Goal: Task Accomplishment & Management: Manage account settings

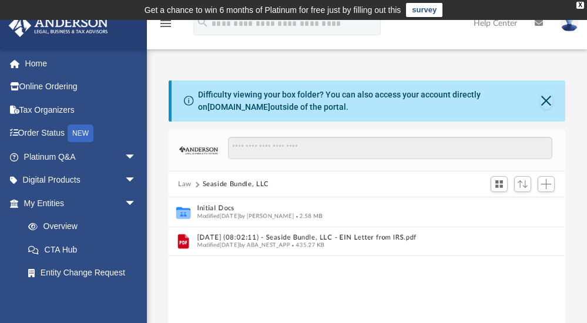
scroll to position [260, 389]
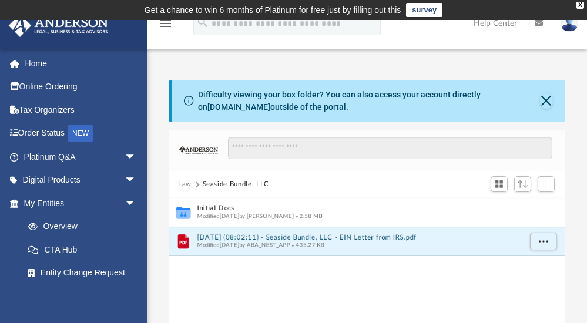
click at [243, 236] on button "2025.08.07 (08:02:11) - Seaside Bundle, LLC - EIN Letter from IRS.pdf" at bounding box center [358, 238] width 323 height 8
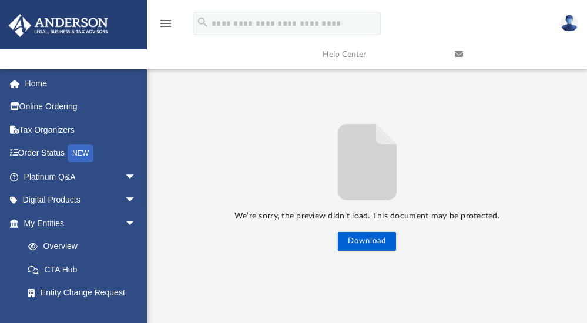
scroll to position [140, 0]
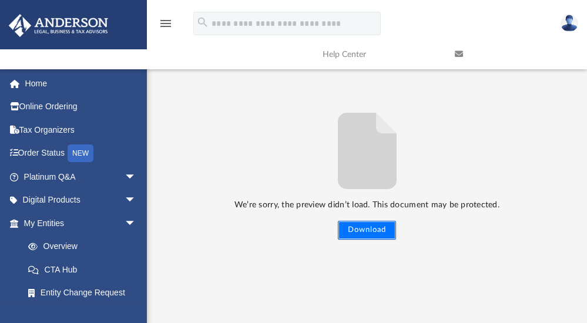
click at [360, 229] on button "Download" at bounding box center [367, 230] width 58 height 19
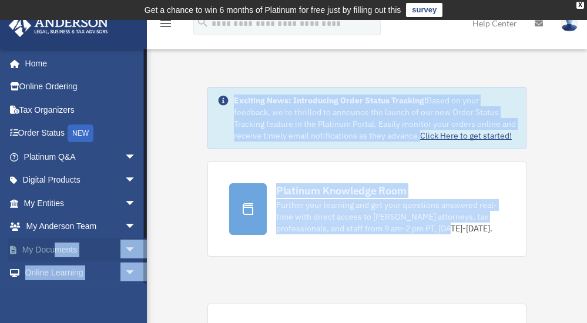
drag, startPoint x: 0, startPoint y: 0, endPoint x: 57, endPoint y: 251, distance: 257.9
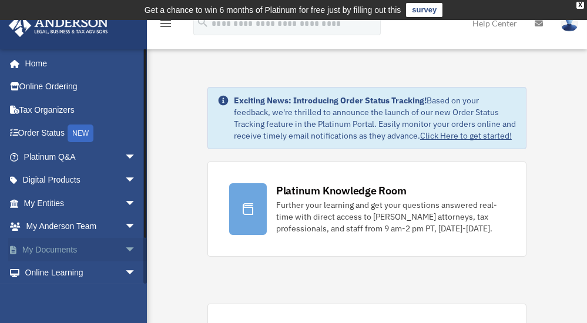
click at [125, 246] on span "arrow_drop_down" at bounding box center [137, 250] width 24 height 24
click at [47, 270] on link "Box" at bounding box center [84, 273] width 137 height 24
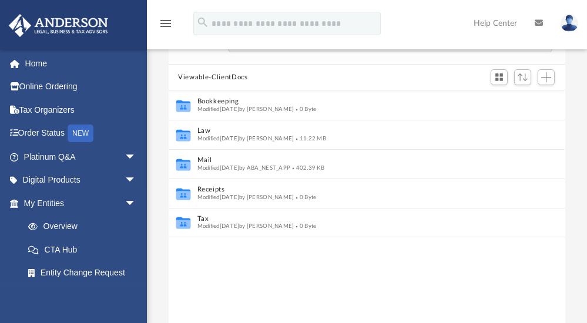
scroll to position [108, 0]
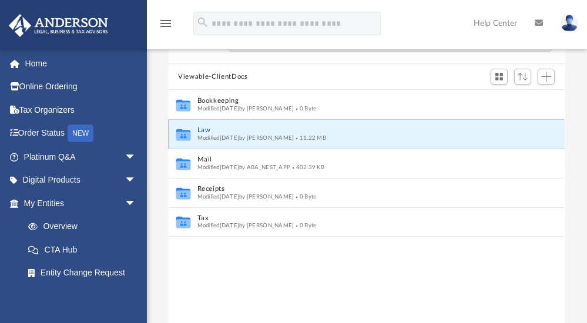
click at [204, 131] on button "Law" at bounding box center [358, 131] width 323 height 8
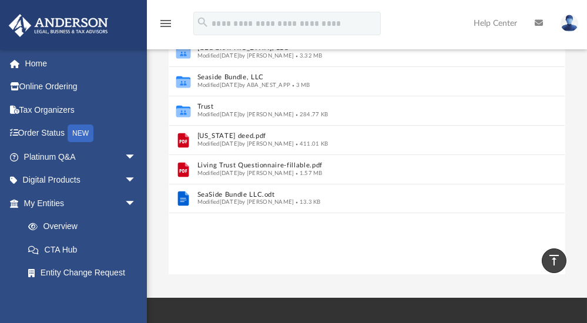
scroll to position [190, 0]
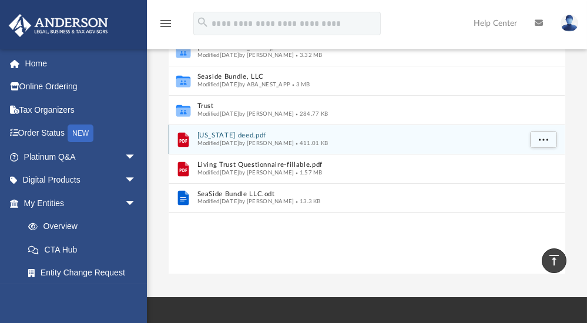
click at [243, 140] on span "Modified Wed Jul 16 2025 by Marina Groisman" at bounding box center [245, 143] width 97 height 6
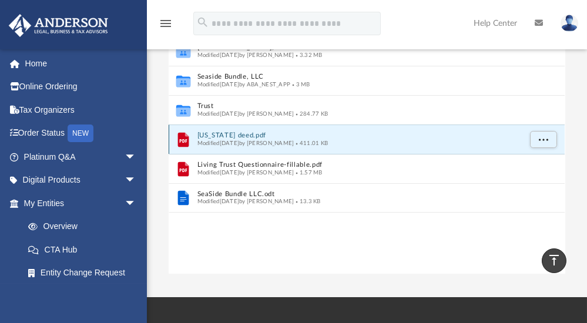
click at [202, 137] on button "Florida deed.pdf" at bounding box center [358, 136] width 323 height 8
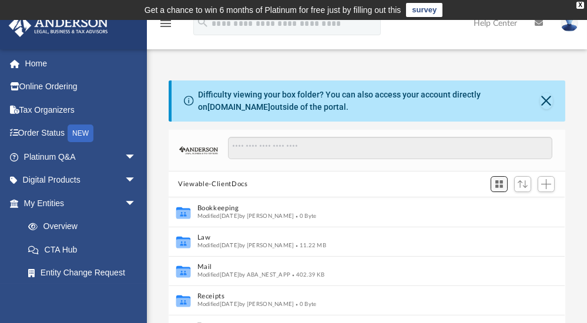
click at [499, 184] on span "Switch to Grid View" at bounding box center [499, 184] width 10 height 10
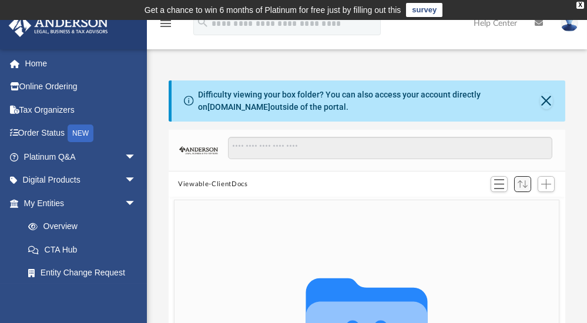
click at [522, 183] on span "Sort" at bounding box center [523, 184] width 10 height 8
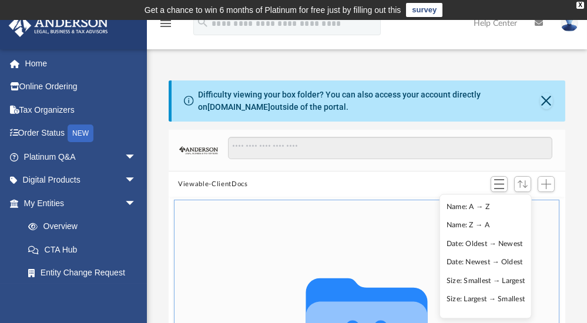
click at [289, 204] on div "Collaborated Folder" at bounding box center [367, 325] width 385 height 250
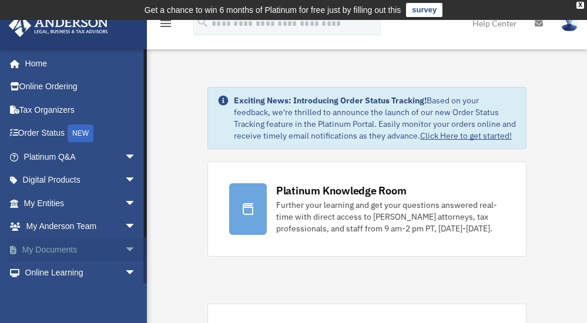
click at [125, 247] on span "arrow_drop_down" at bounding box center [137, 250] width 24 height 24
click at [48, 272] on link "Box" at bounding box center [84, 273] width 137 height 24
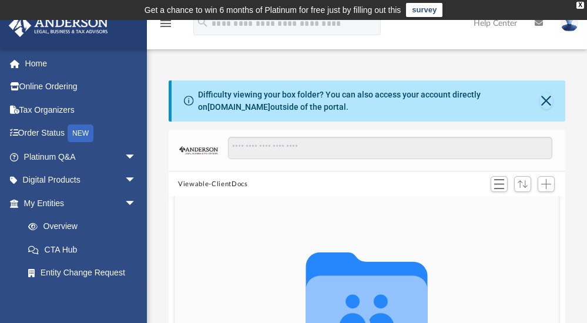
scroll to position [260, 389]
click at [125, 201] on span "arrow_drop_down" at bounding box center [137, 204] width 24 height 24
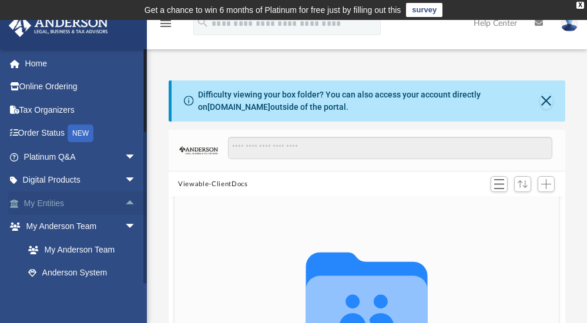
click at [125, 201] on span "arrow_drop_up" at bounding box center [137, 204] width 24 height 24
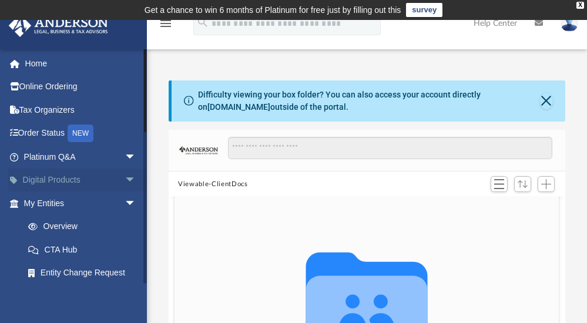
click at [125, 179] on span "arrow_drop_down" at bounding box center [137, 181] width 24 height 24
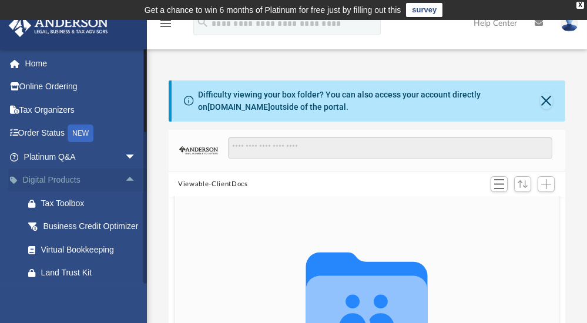
click at [125, 179] on span "arrow_drop_up" at bounding box center [137, 181] width 24 height 24
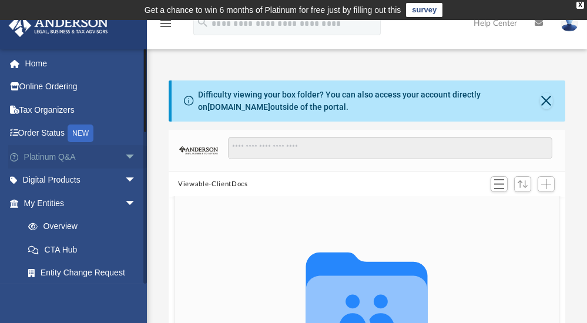
click at [125, 157] on span "arrow_drop_down" at bounding box center [137, 157] width 24 height 24
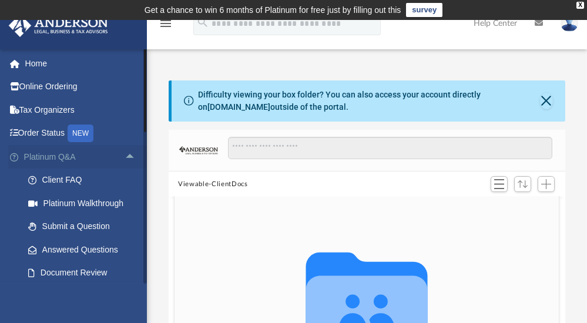
click at [125, 157] on span "arrow_drop_up" at bounding box center [137, 157] width 24 height 24
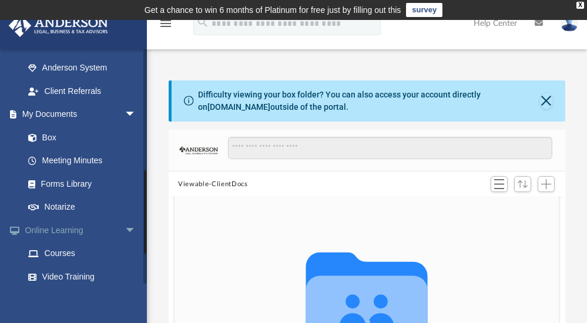
scroll to position [336, 0]
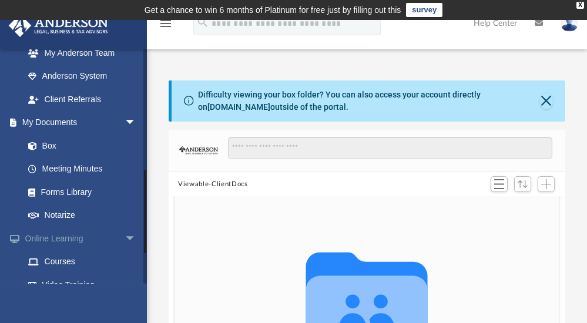
drag, startPoint x: 145, startPoint y: 120, endPoint x: 141, endPoint y: 241, distance: 121.1
click at [141, 241] on div "[EMAIL_ADDRESS][DOMAIN_NAME] Sign Out [EMAIL_ADDRESS][DOMAIN_NAME] Home Online …" at bounding box center [73, 166] width 147 height 235
click at [49, 144] on link "Box" at bounding box center [84, 146] width 137 height 24
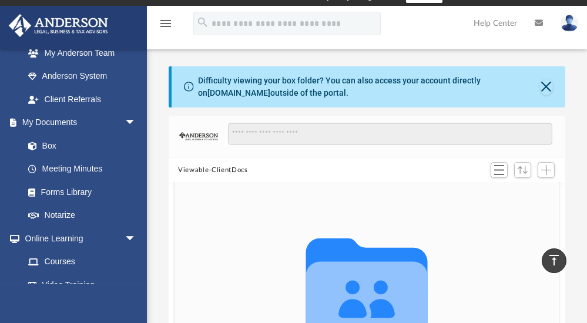
scroll to position [0, 0]
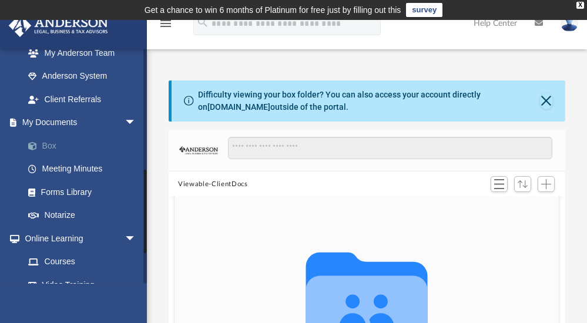
click at [50, 145] on link "Box" at bounding box center [84, 146] width 137 height 24
click at [60, 123] on link "My Documents arrow_drop_down" at bounding box center [81, 123] width 146 height 24
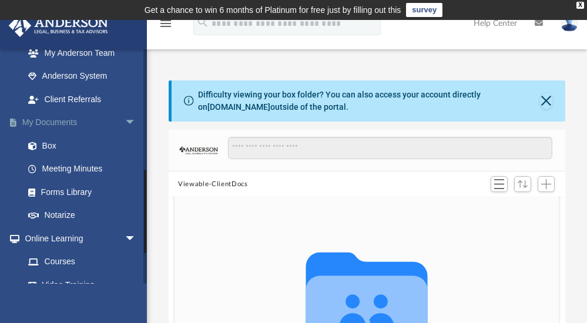
click at [60, 123] on link "My Documents arrow_drop_down" at bounding box center [81, 123] width 146 height 24
click at [59, 213] on link "Notarize" at bounding box center [84, 216] width 137 height 24
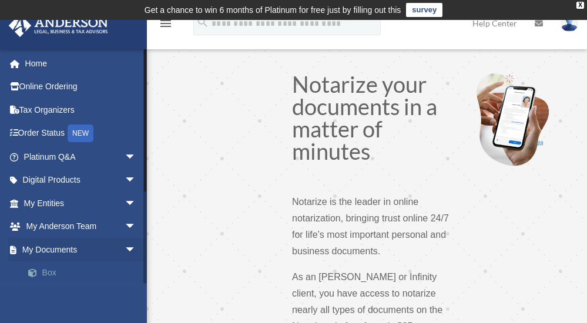
click at [50, 271] on link "Box" at bounding box center [84, 273] width 137 height 24
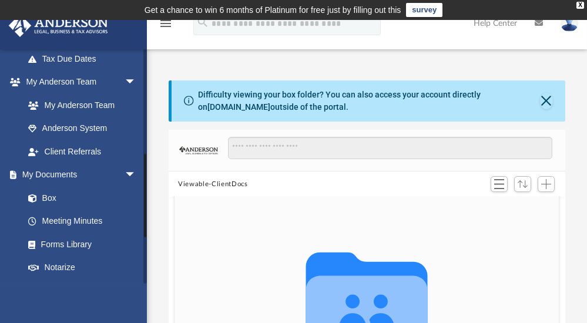
scroll to position [292, 0]
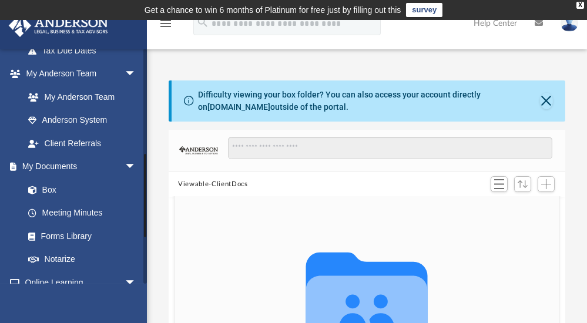
drag, startPoint x: 145, startPoint y: 108, endPoint x: 145, endPoint y: 213, distance: 105.2
click at [145, 213] on div at bounding box center [145, 195] width 2 height 83
click at [223, 182] on button "Viewable-ClientDocs" at bounding box center [212, 184] width 69 height 11
click at [219, 182] on button "Viewable-ClientDocs" at bounding box center [212, 184] width 69 height 11
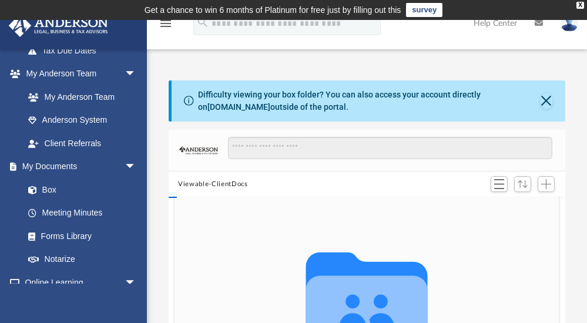
click at [219, 182] on button "Viewable-ClientDocs" at bounding box center [212, 184] width 69 height 11
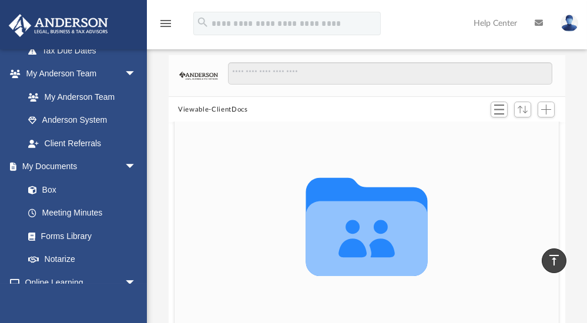
scroll to position [71, 0]
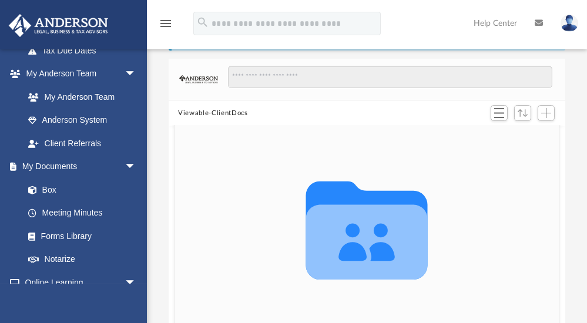
click at [187, 112] on button "Viewable-ClientDocs" at bounding box center [212, 113] width 69 height 11
drag, startPoint x: 187, startPoint y: 112, endPoint x: 364, endPoint y: 214, distance: 204.6
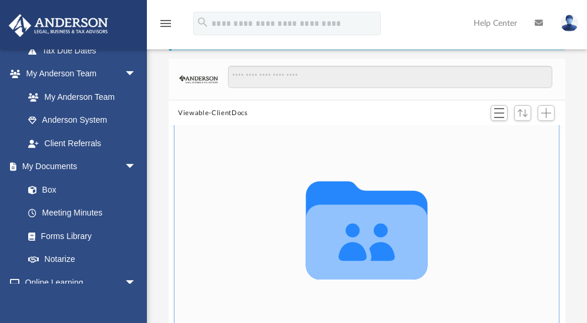
click at [364, 214] on div "Viewable-ClientDocs Collaborated Folder Bookkeeping Modified Wed Jun 4 2025 by …" at bounding box center [367, 226] width 396 height 334
click at [364, 214] on icon "grid" at bounding box center [367, 242] width 122 height 75
drag, startPoint x: 364, startPoint y: 214, endPoint x: 304, endPoint y: 231, distance: 62.2
click at [306, 231] on icon "grid" at bounding box center [367, 242] width 122 height 75
click at [313, 230] on icon "grid" at bounding box center [367, 242] width 122 height 75
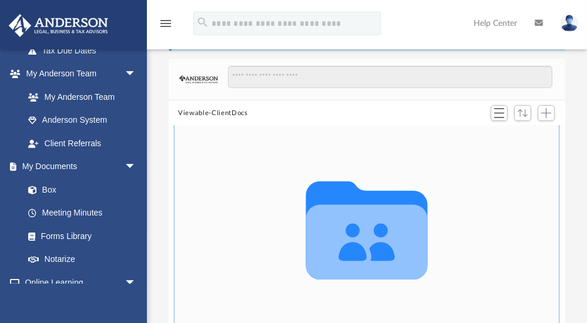
click at [313, 230] on icon "grid" at bounding box center [367, 242] width 122 height 75
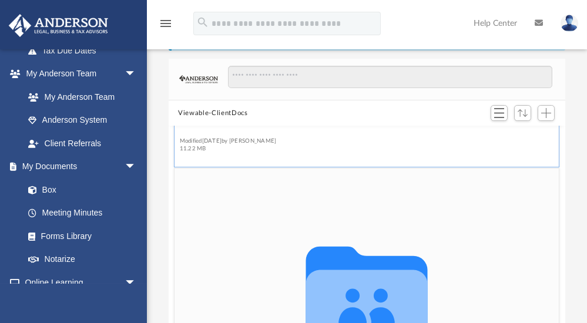
scroll to position [320, 0]
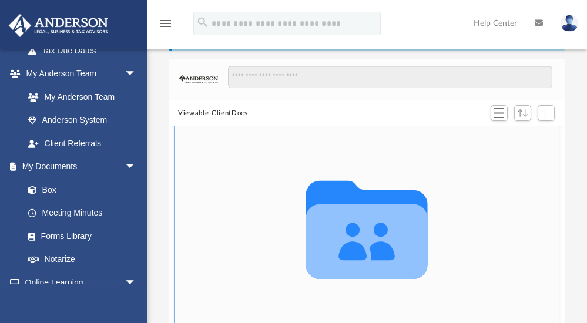
click at [185, 131] on figure "Collaborated Folder Law Modified Wed Sep 17 2025 by Fe Fernandez 11.22 MB" at bounding box center [367, 244] width 385 height 283
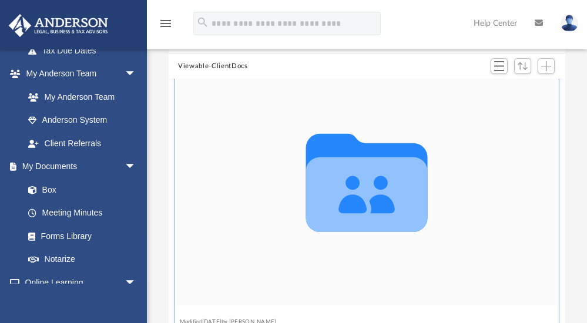
scroll to position [118, 0]
click at [347, 183] on icon "grid" at bounding box center [367, 184] width 122 height 99
click at [511, 203] on div "Collaborated Folder" at bounding box center [367, 181] width 385 height 250
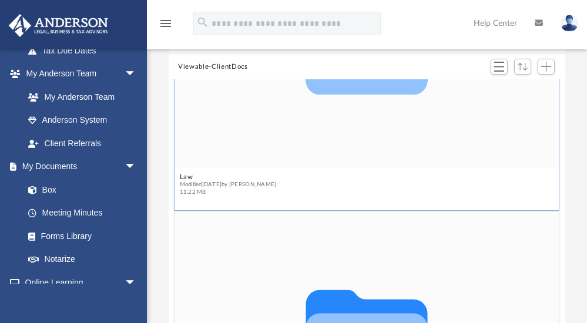
scroll to position [462, 0]
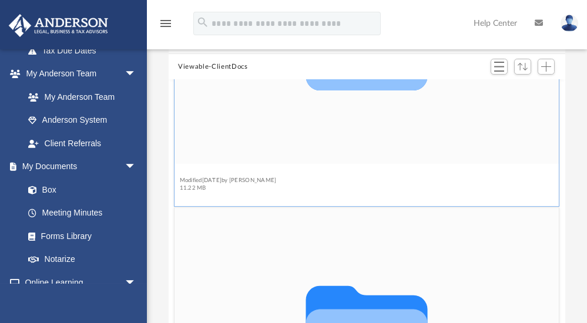
click at [188, 170] on button "Law" at bounding box center [228, 173] width 97 height 8
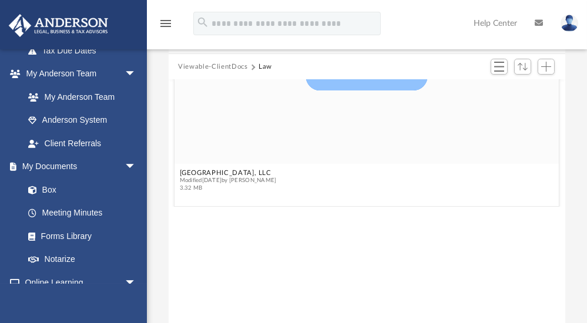
scroll to position [26, 0]
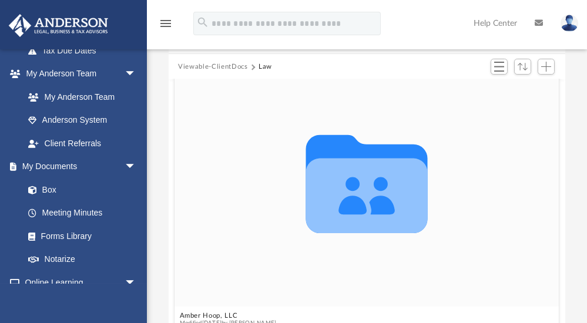
click at [263, 66] on button "Law" at bounding box center [266, 67] width 14 height 11
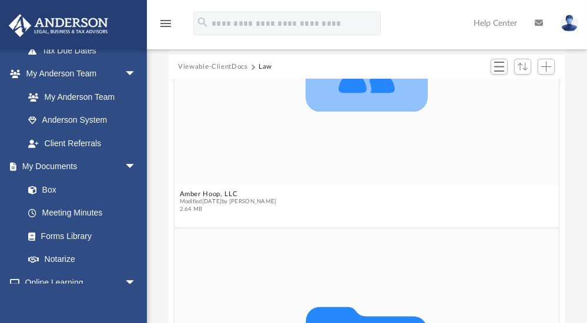
scroll to position [76, 0]
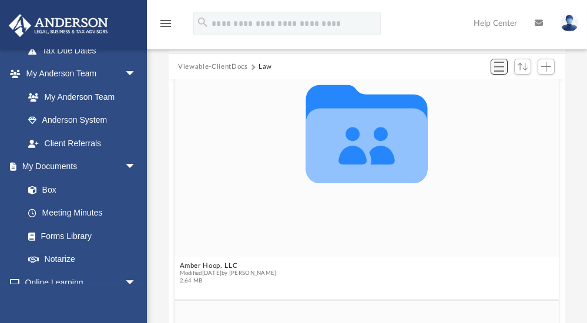
click at [499, 68] on span "Switch to List View" at bounding box center [499, 67] width 10 height 10
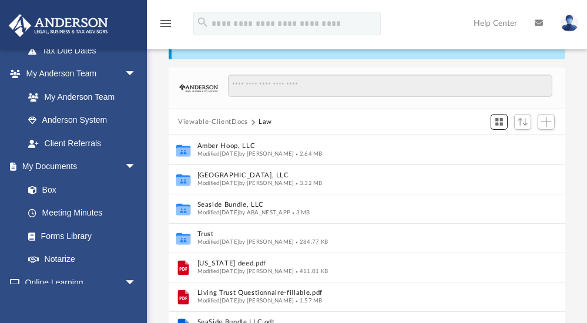
scroll to position [72, 0]
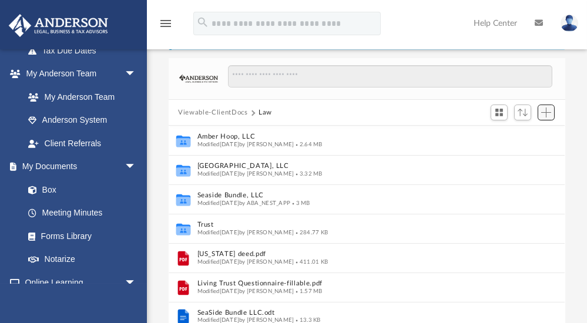
click at [548, 112] on span "Add" at bounding box center [546, 113] width 10 height 10
click at [532, 133] on li "Upload" at bounding box center [530, 135] width 38 height 12
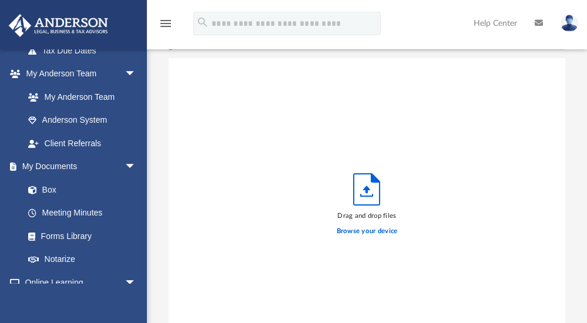
scroll to position [291, 389]
click at [370, 229] on label "Browse your device" at bounding box center [367, 231] width 61 height 11
click at [0, 0] on input "Browse your device" at bounding box center [0, 0] width 0 height 0
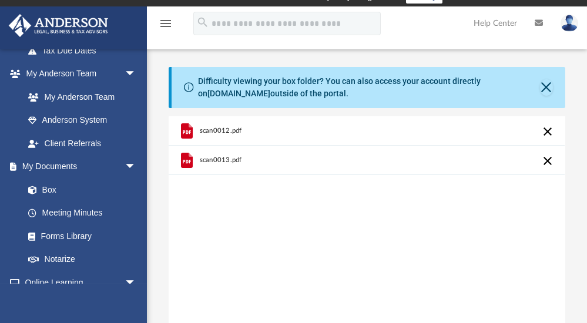
scroll to position [0, 0]
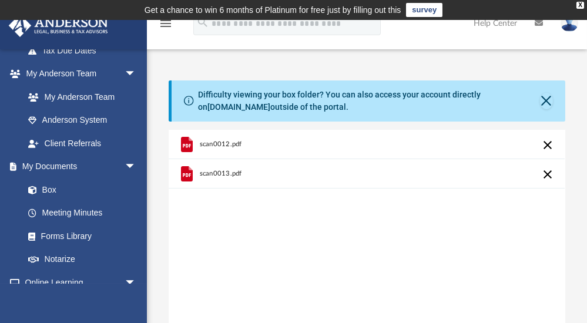
drag, startPoint x: 222, startPoint y: 140, endPoint x: 435, endPoint y: 196, distance: 220.9
click at [435, 196] on div "scan0012.pdf scan0013.pdf" at bounding box center [367, 279] width 396 height 298
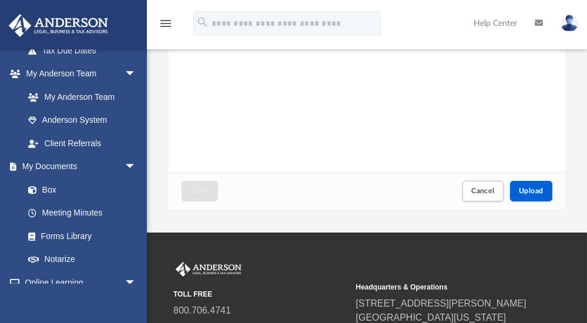
scroll to position [254, 0]
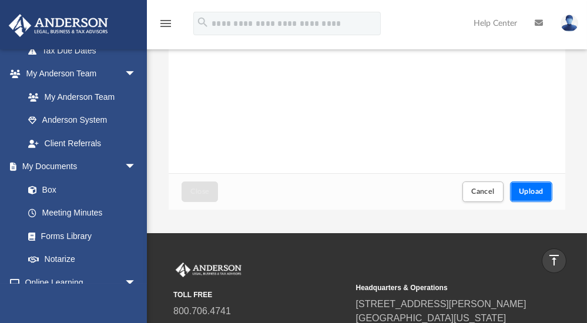
click at [531, 190] on span "Upload" at bounding box center [531, 191] width 25 height 7
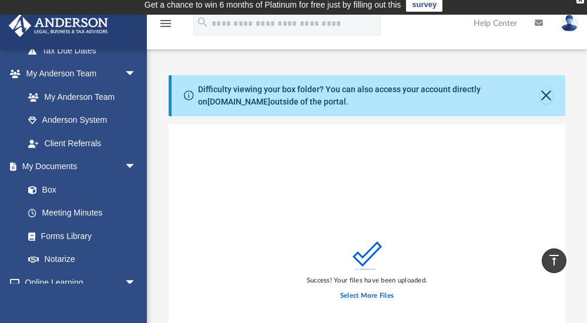
scroll to position [0, 0]
